Goal: Navigation & Orientation: Find specific page/section

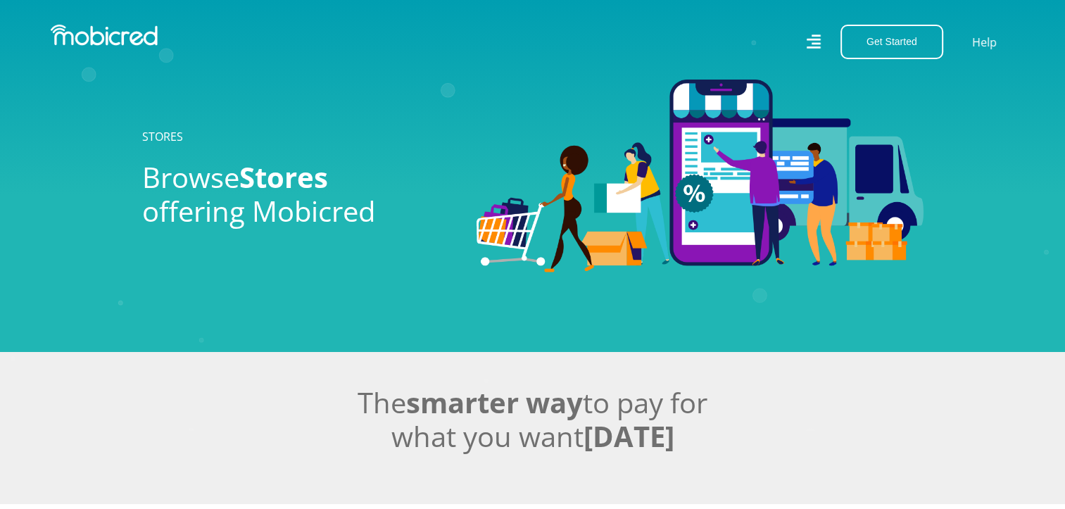
click at [813, 41] on icon at bounding box center [813, 42] width 14 height 20
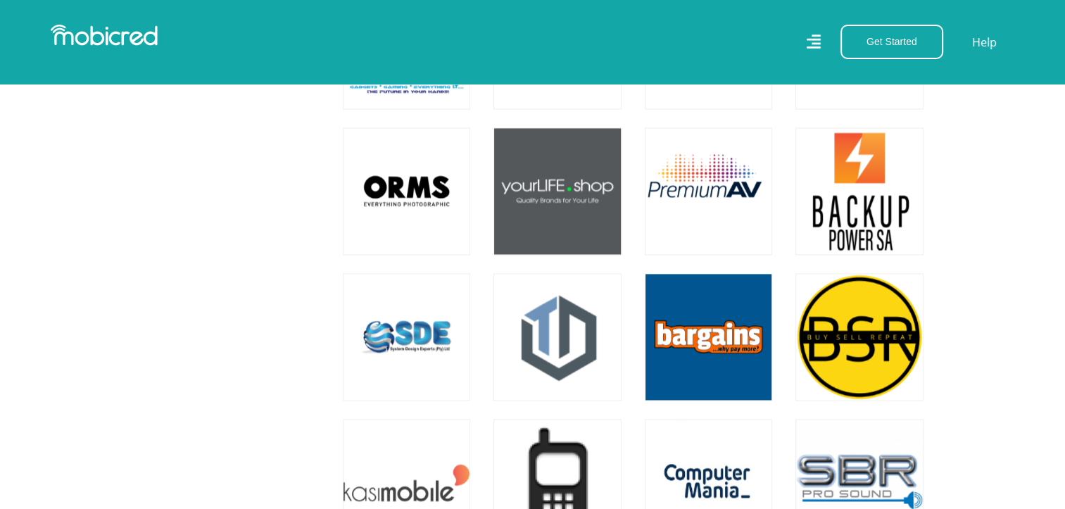
scroll to position [7348, 0]
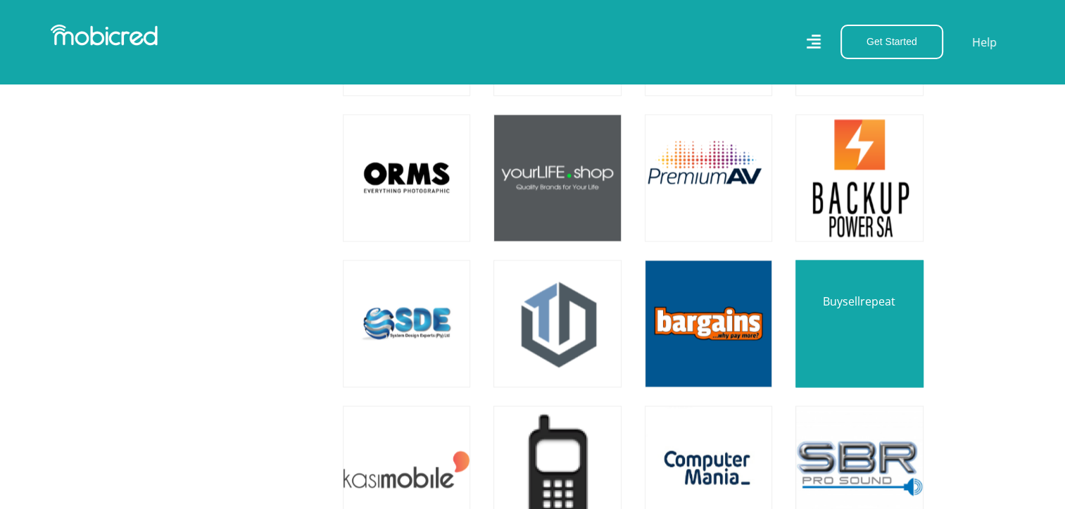
click at [833, 334] on link at bounding box center [859, 323] width 150 height 150
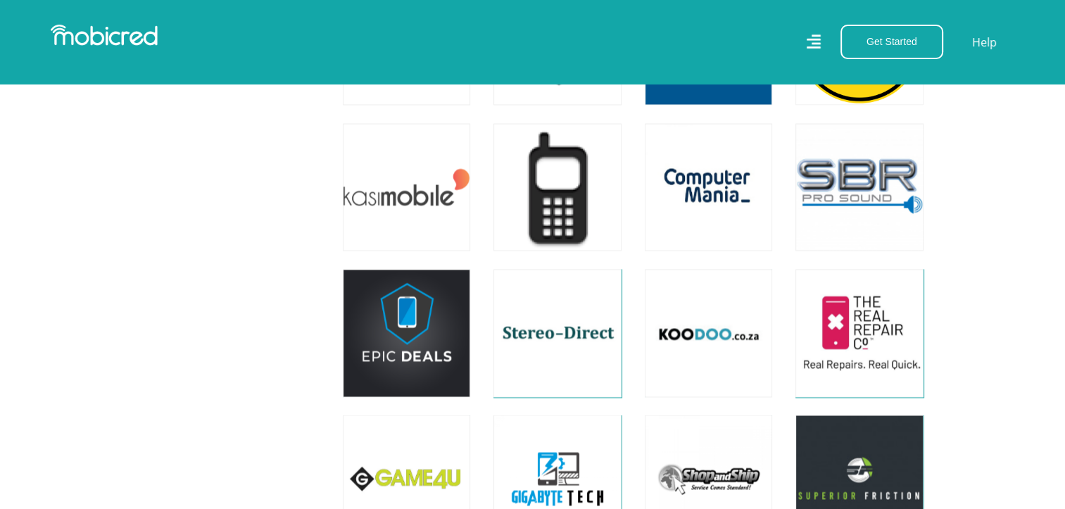
scroll to position [7617, 0]
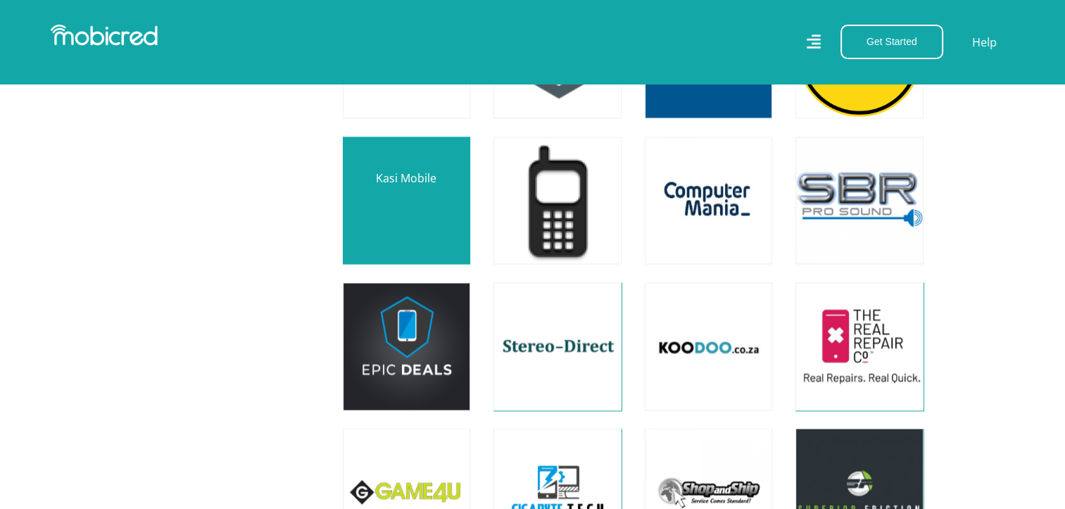
click at [411, 208] on link at bounding box center [406, 200] width 150 height 150
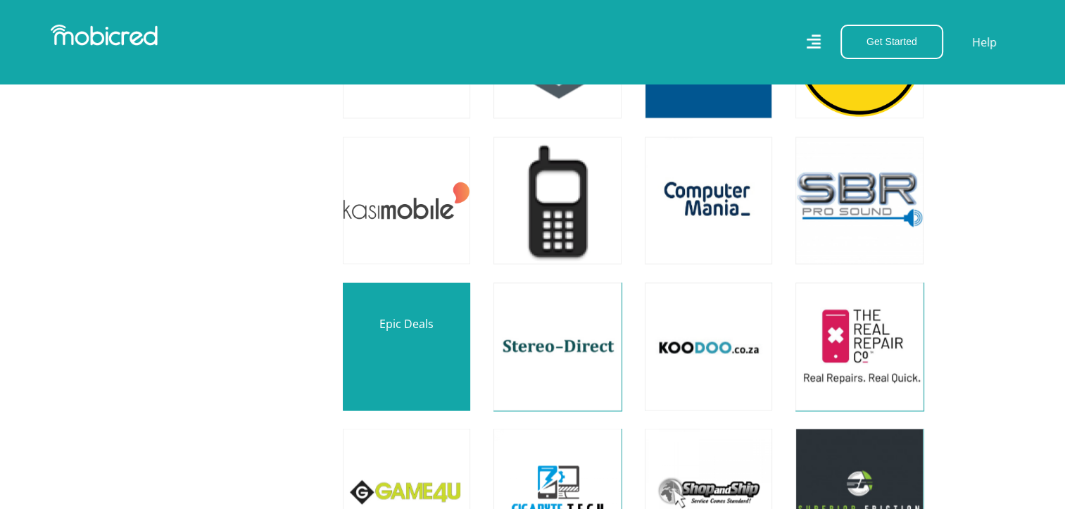
click at [398, 332] on link at bounding box center [406, 346] width 150 height 150
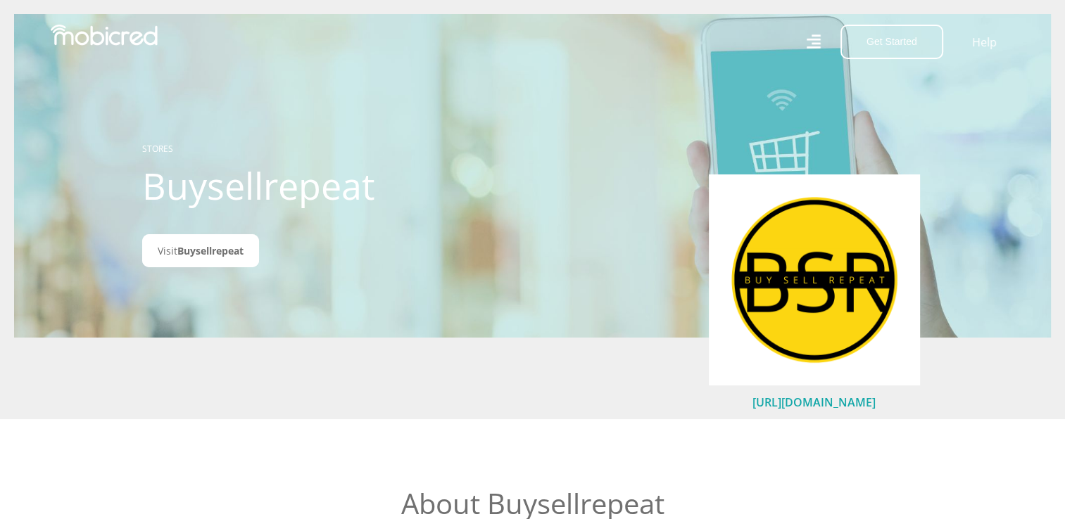
click at [816, 402] on link "https://buysellrepeat.co.za/" at bounding box center [813, 402] width 123 height 15
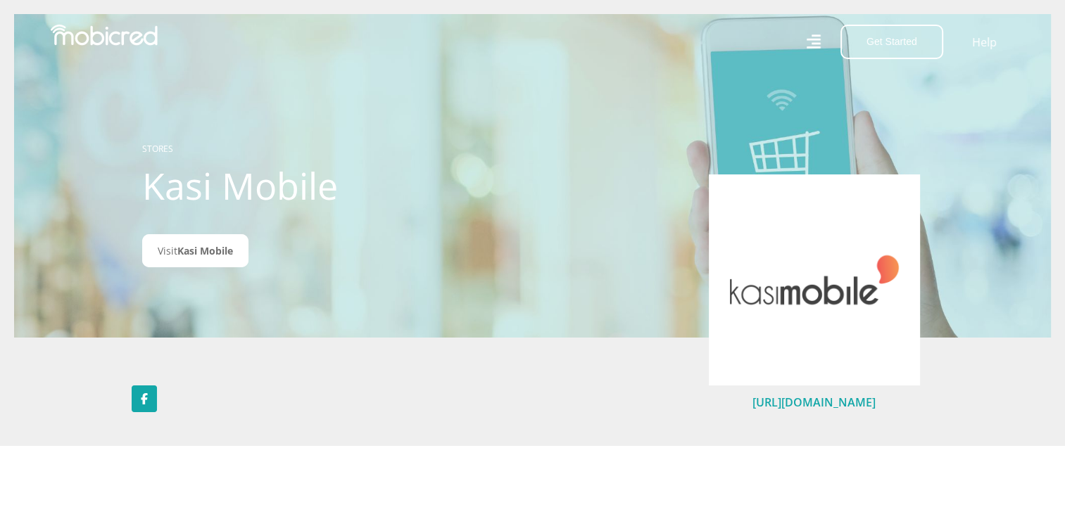
click at [834, 398] on link "https://kasi.mobi/" at bounding box center [813, 402] width 123 height 15
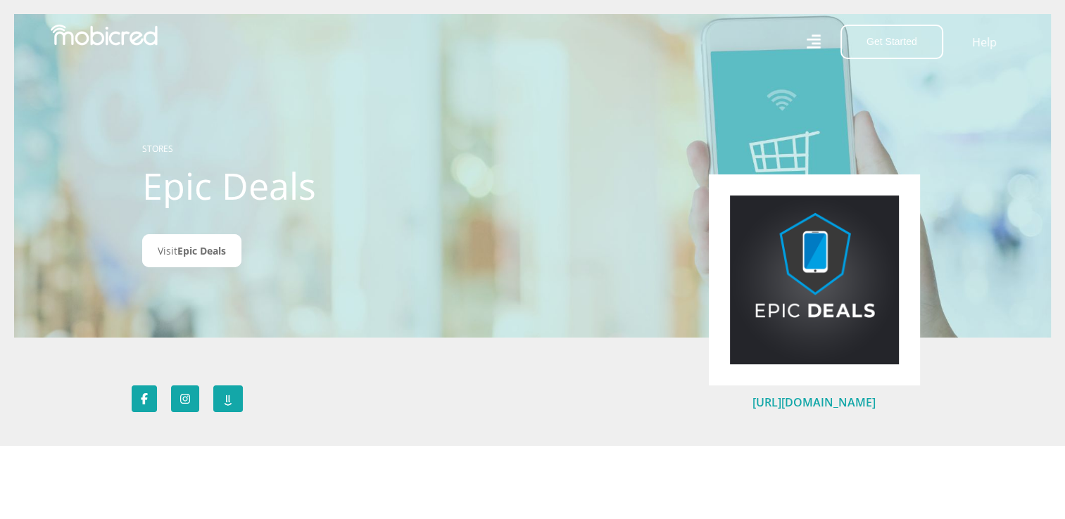
click at [834, 400] on link "[URL][DOMAIN_NAME]" at bounding box center [813, 402] width 123 height 15
